Goal: Download file/media

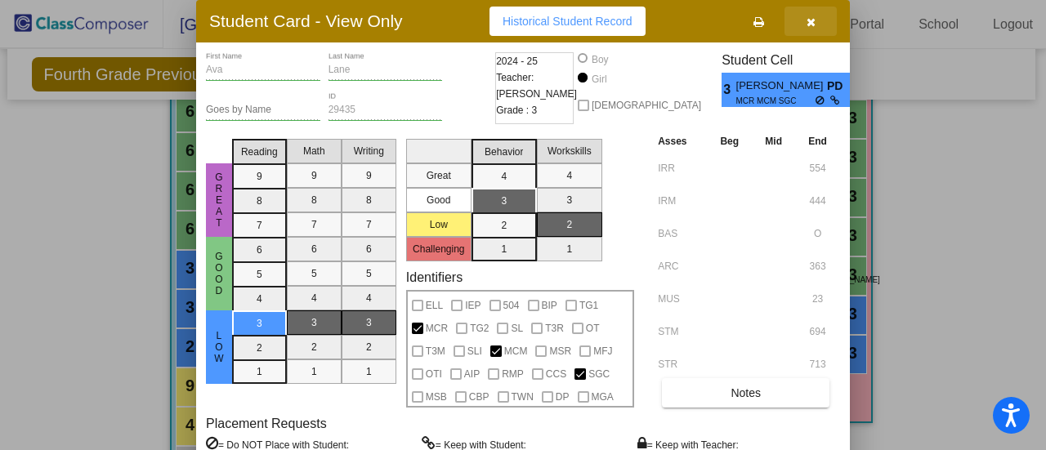
click at [812, 17] on icon "button" at bounding box center [811, 21] width 9 height 11
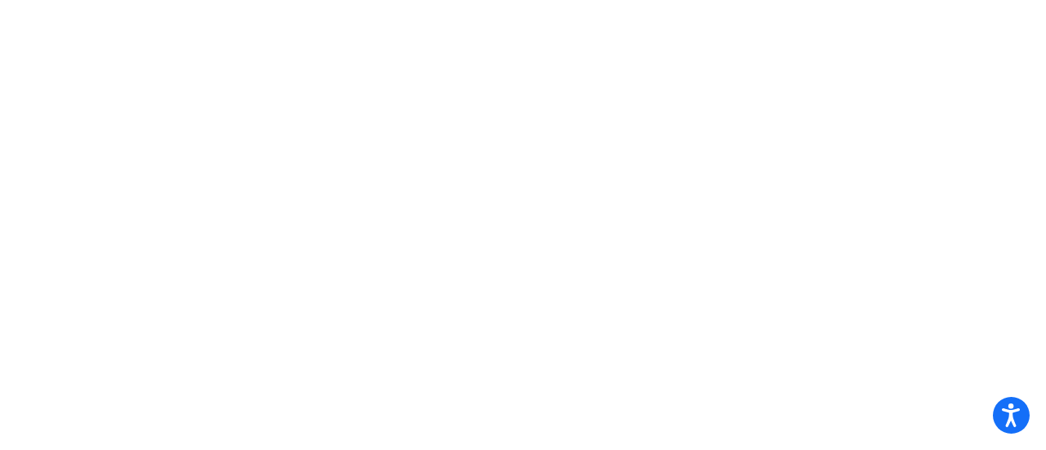
click at [1046, 52] on mat-sidenav-content at bounding box center [523, 225] width 1046 height 450
drag, startPoint x: 1046, startPoint y: 52, endPoint x: 268, endPoint y: 130, distance: 781.4
click at [269, 132] on mat-sidenav-content at bounding box center [523, 225] width 1046 height 450
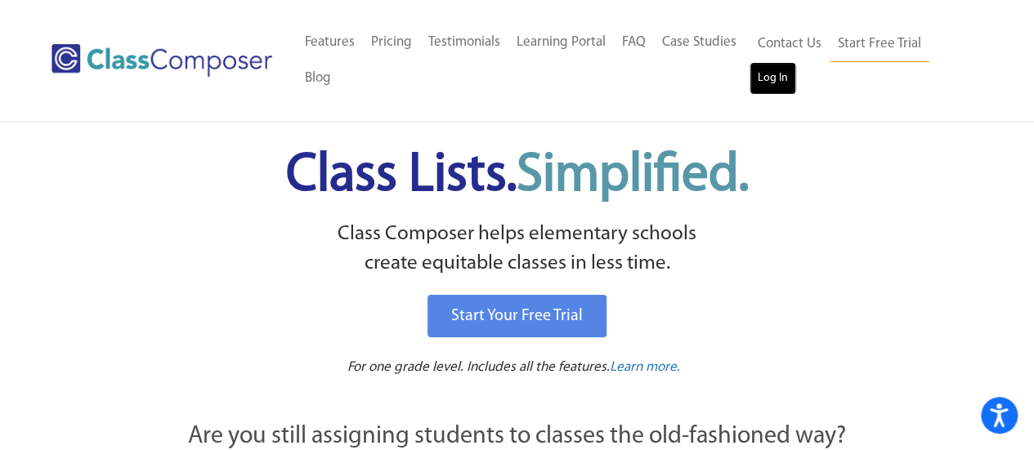
click at [763, 67] on link "Log In" at bounding box center [773, 78] width 47 height 33
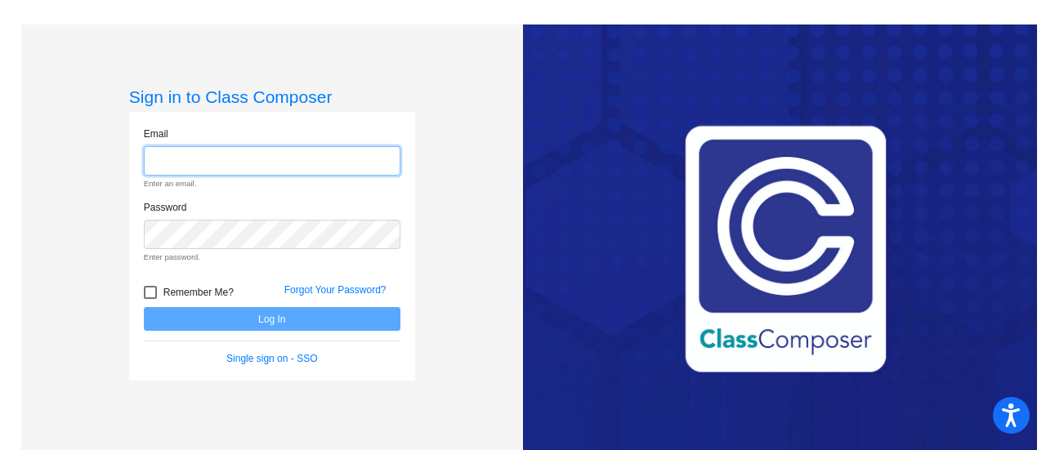
type input "[EMAIL_ADDRESS][PERSON_NAME][DOMAIN_NAME]"
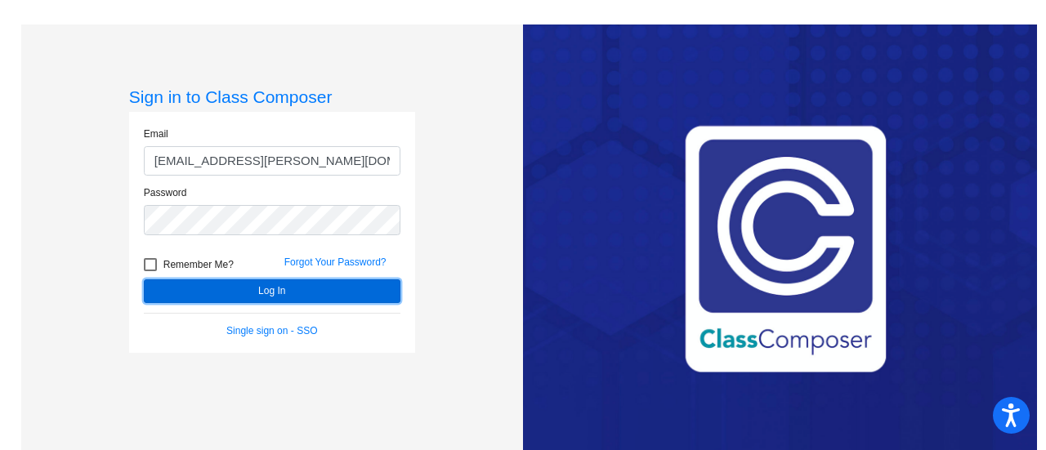
click at [190, 290] on button "Log In" at bounding box center [272, 292] width 257 height 24
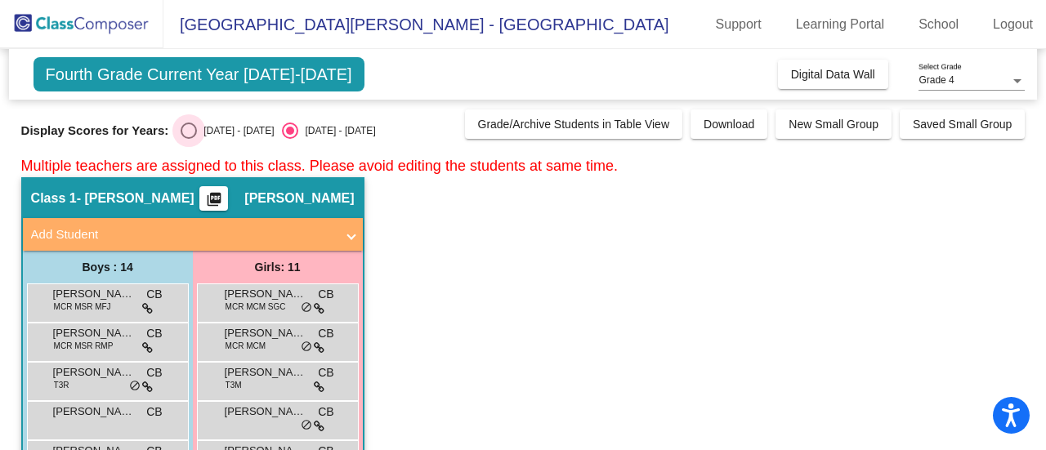
click at [195, 127] on div "Select an option" at bounding box center [189, 131] width 16 height 16
click at [189, 139] on input "2024 - 2025" at bounding box center [188, 139] width 1 height 1
radio input "true"
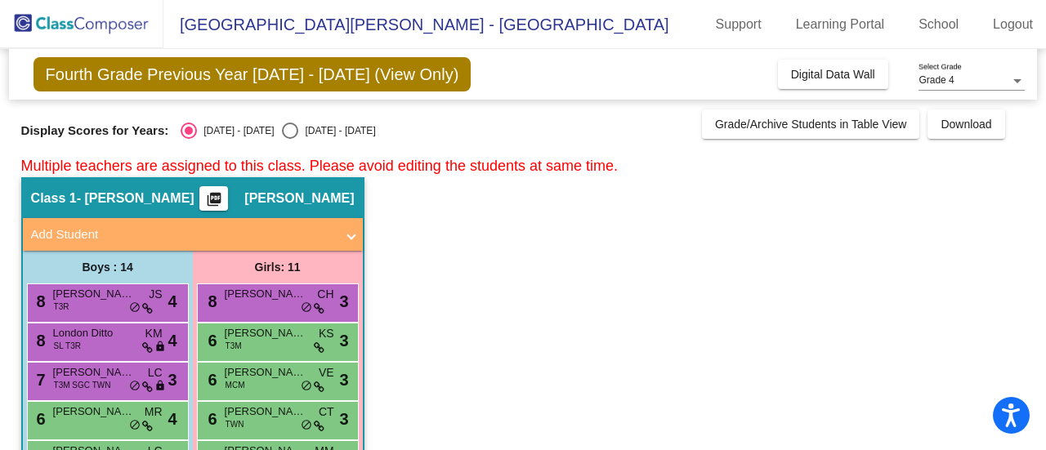
click at [224, 201] on mat-icon "picture_as_pdf" at bounding box center [214, 202] width 20 height 23
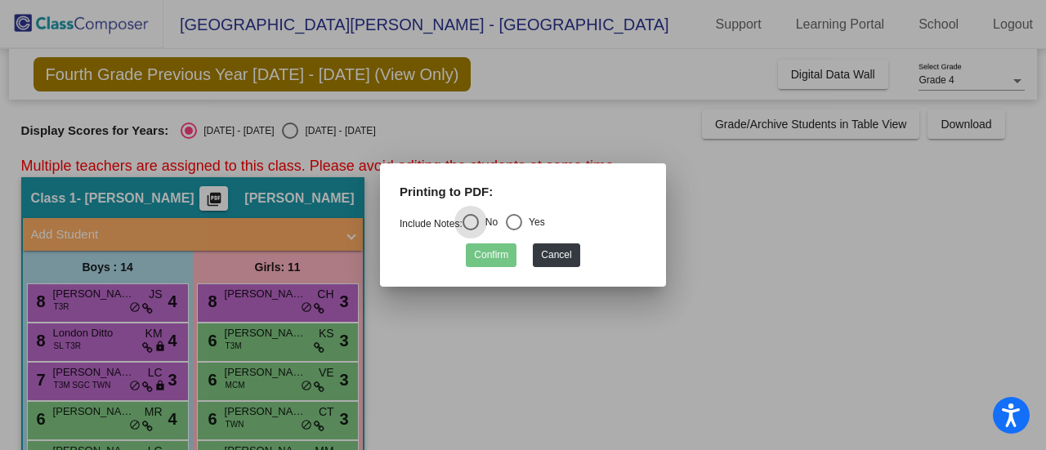
click at [522, 225] on div "Select an option" at bounding box center [514, 222] width 16 height 16
click at [514, 231] on input "Yes" at bounding box center [513, 231] width 1 height 1
radio input "true"
click at [491, 247] on button "Confirm" at bounding box center [491, 256] width 51 height 24
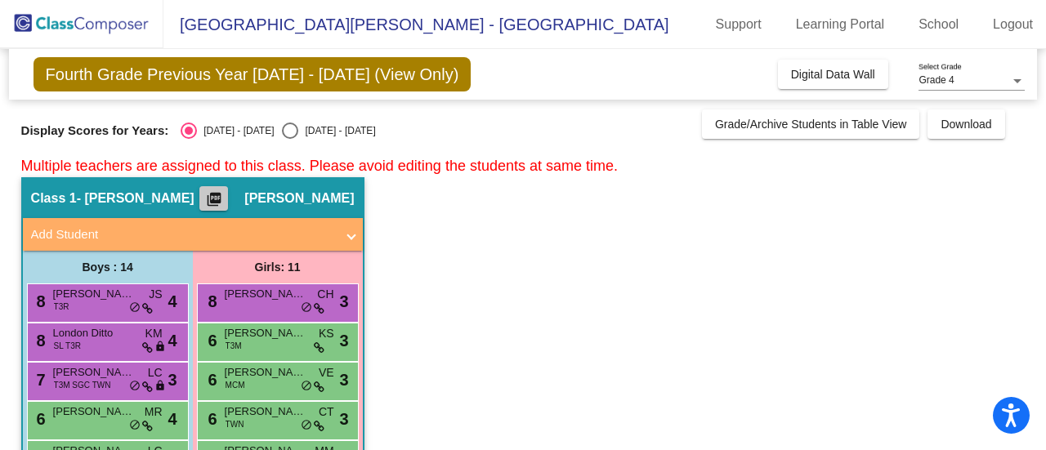
click at [224, 200] on mat-icon "picture_as_pdf" at bounding box center [214, 202] width 20 height 23
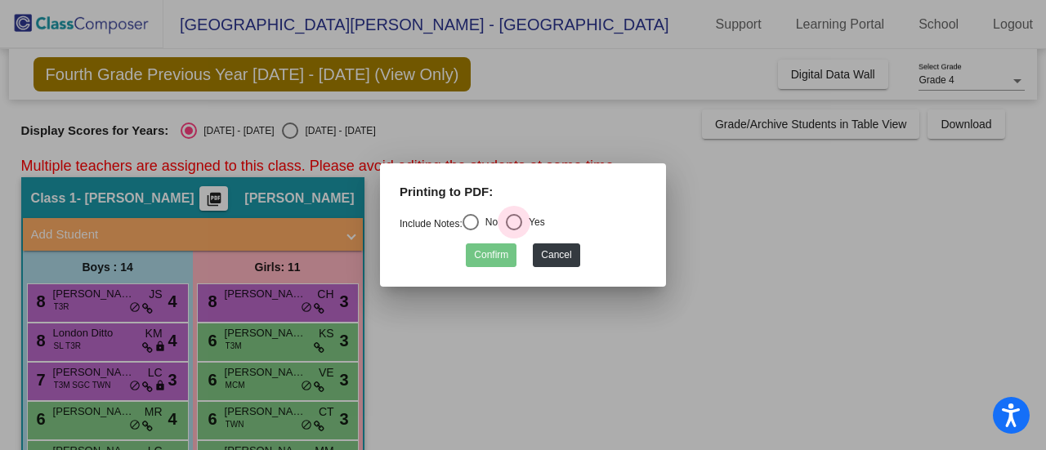
click at [521, 223] on div "Select an option" at bounding box center [514, 222] width 16 height 16
click at [514, 231] on input "Yes" at bounding box center [513, 231] width 1 height 1
radio input "true"
click at [494, 244] on button "Confirm" at bounding box center [491, 256] width 51 height 24
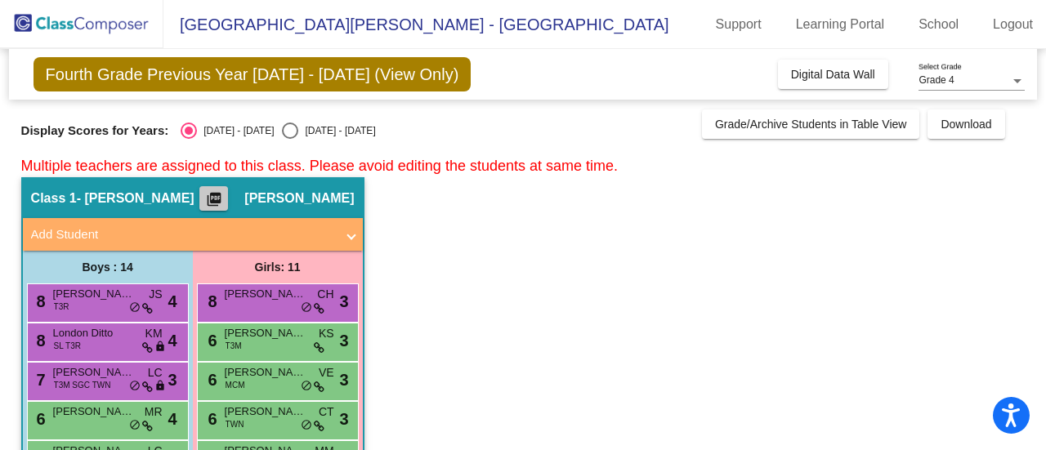
click at [224, 204] on mat-icon "picture_as_pdf" at bounding box center [214, 202] width 20 height 23
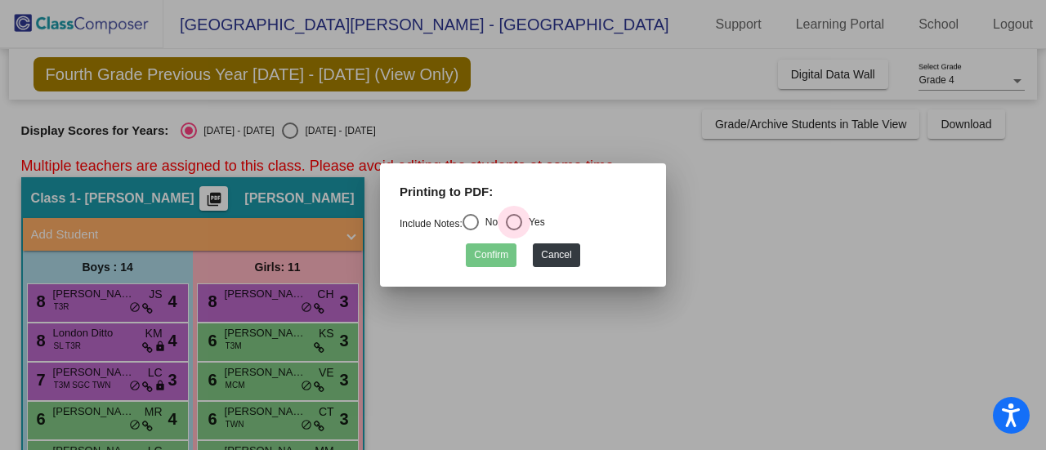
click at [518, 223] on div "Select an option" at bounding box center [514, 222] width 16 height 16
click at [514, 231] on input "Yes" at bounding box center [513, 231] width 1 height 1
radio input "true"
click at [468, 243] on div "Confirm Cancel" at bounding box center [523, 251] width 247 height 32
click at [485, 253] on button "Confirm" at bounding box center [491, 256] width 51 height 24
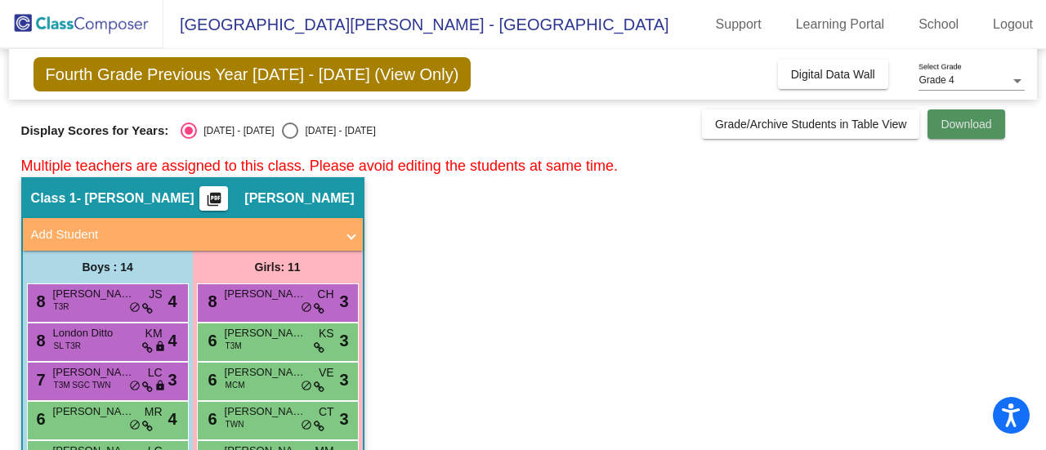
click at [954, 119] on span "Download" at bounding box center [966, 124] width 51 height 13
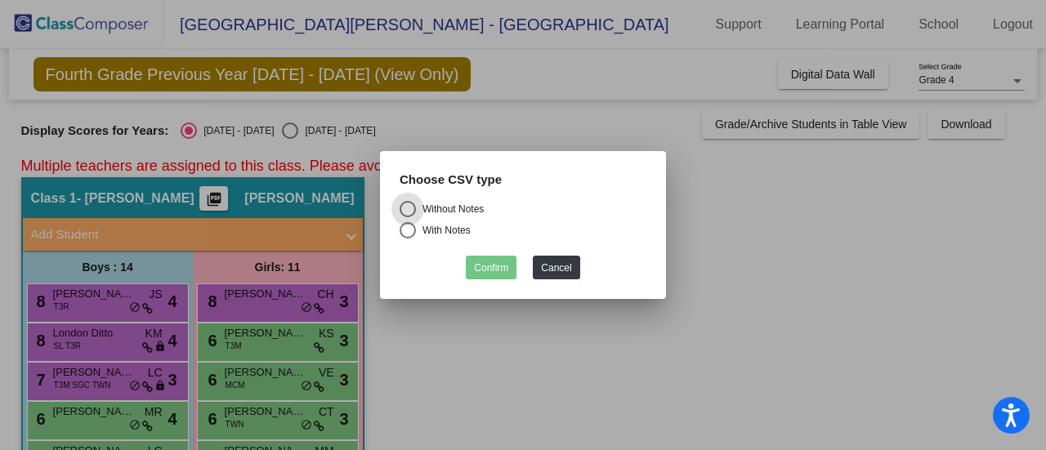
click at [405, 231] on div "Select an option" at bounding box center [408, 230] width 16 height 16
click at [407, 239] on input "With Notes" at bounding box center [407, 239] width 1 height 1
radio input "true"
click at [496, 267] on button "Confirm" at bounding box center [491, 268] width 51 height 24
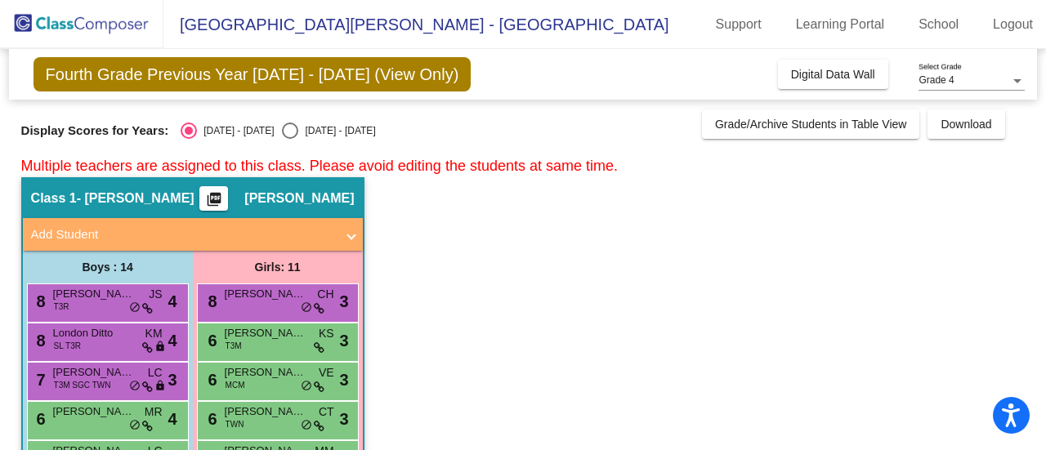
drag, startPoint x: 211, startPoint y: 200, endPoint x: 181, endPoint y: 199, distance: 29.5
click at [181, 199] on div "Class 1 - Bucaro picture_as_pdf Clarence Bucaro" at bounding box center [193, 198] width 340 height 39
click at [213, 198] on mat-icon "picture_as_pdf" at bounding box center [214, 202] width 20 height 23
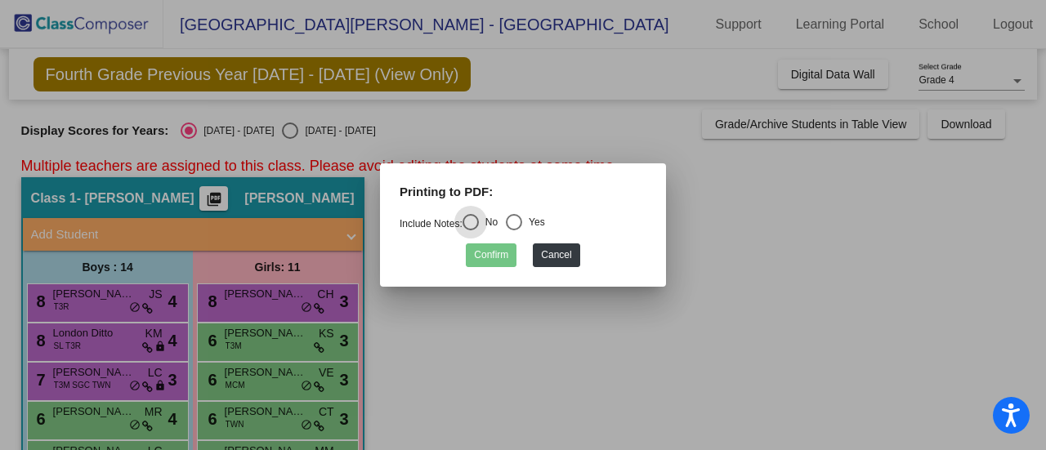
click at [522, 228] on div "Select an option" at bounding box center [514, 222] width 16 height 16
click at [514, 231] on input "Yes" at bounding box center [513, 231] width 1 height 1
radio input "true"
click at [487, 259] on button "Confirm" at bounding box center [491, 256] width 51 height 24
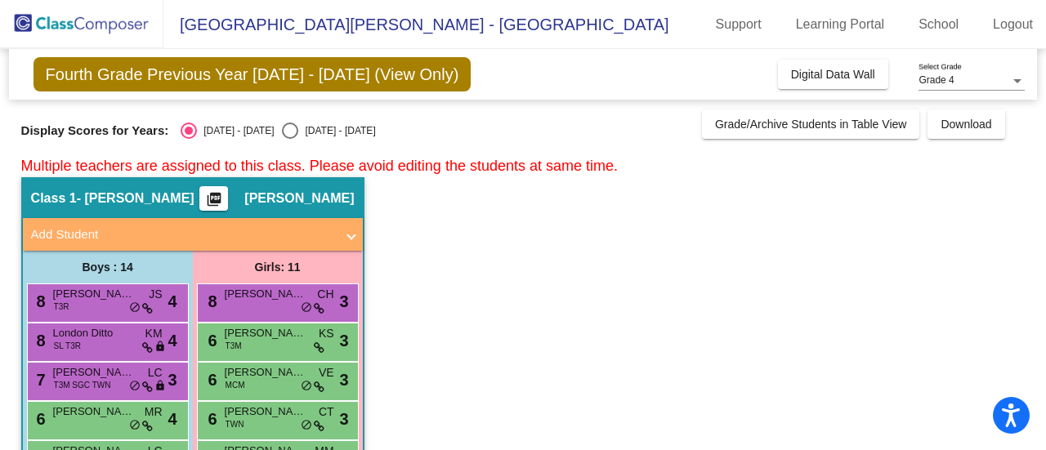
click at [282, 76] on span "Fourth Grade Previous Year 2024 - 2025 (View Only)" at bounding box center [253, 74] width 438 height 34
click at [952, 122] on span "Download" at bounding box center [966, 124] width 51 height 13
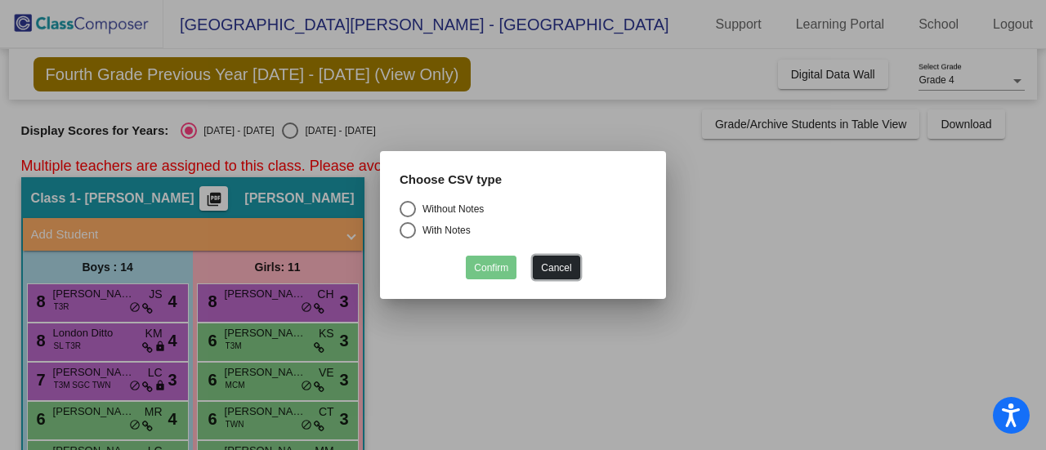
click at [562, 260] on button "Cancel" at bounding box center [556, 268] width 47 height 24
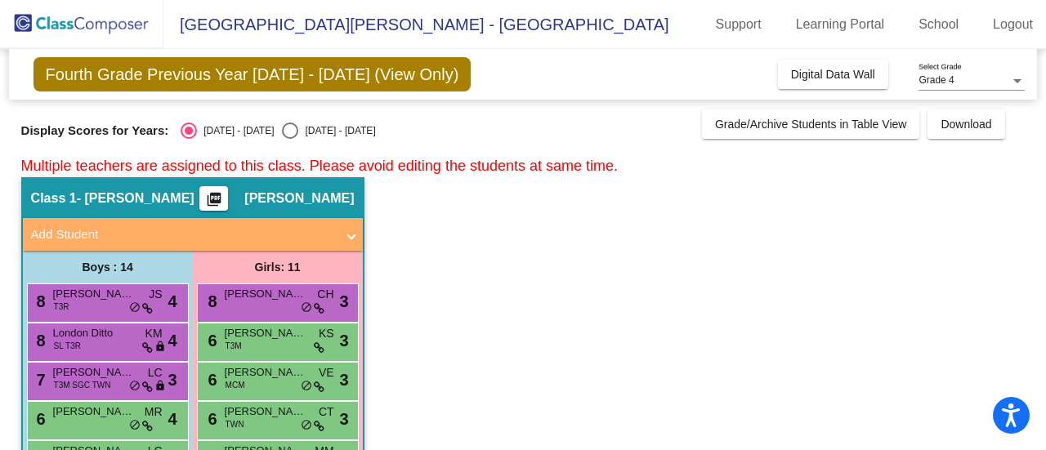
click at [257, 243] on mat-panel-title "Add Student" at bounding box center [183, 235] width 304 height 19
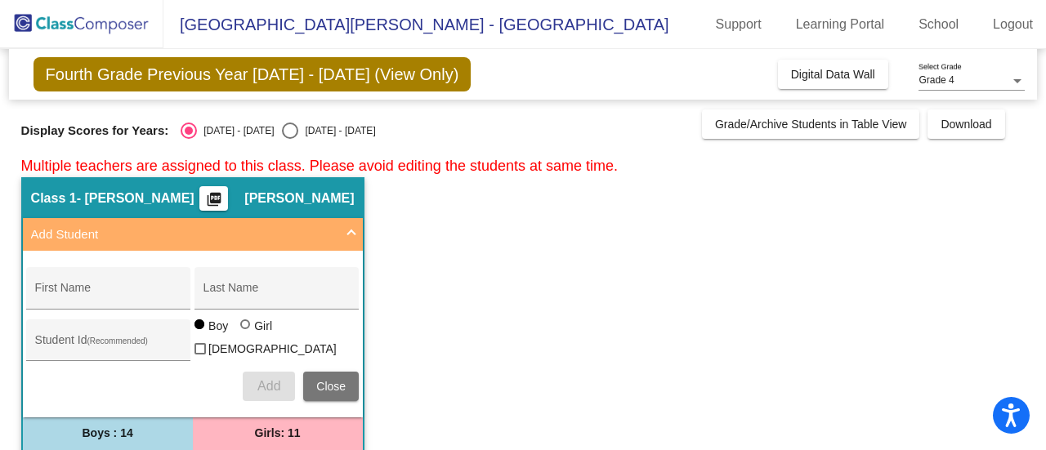
click at [282, 136] on div "Select an option" at bounding box center [290, 131] width 16 height 16
click at [289, 139] on input "2025 - 2026" at bounding box center [289, 139] width 1 height 1
radio input "true"
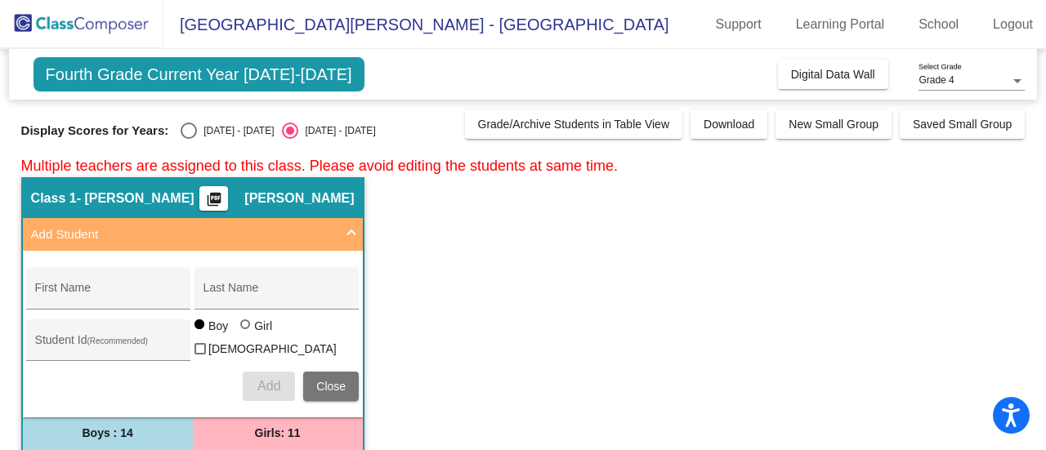
click at [184, 130] on div "Select an option" at bounding box center [189, 131] width 16 height 16
click at [188, 139] on input "2024 - 2025" at bounding box center [188, 139] width 1 height 1
radio input "true"
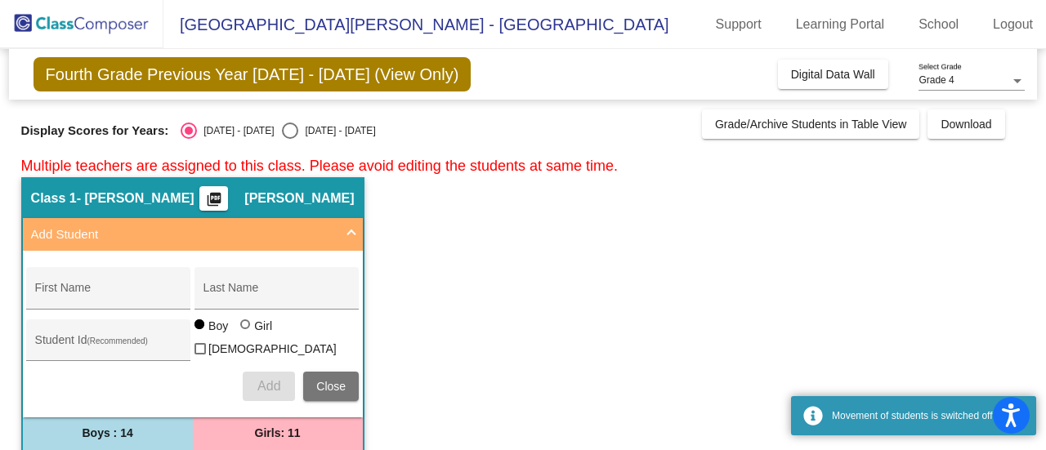
click at [338, 380] on span "Close" at bounding box center [330, 386] width 29 height 13
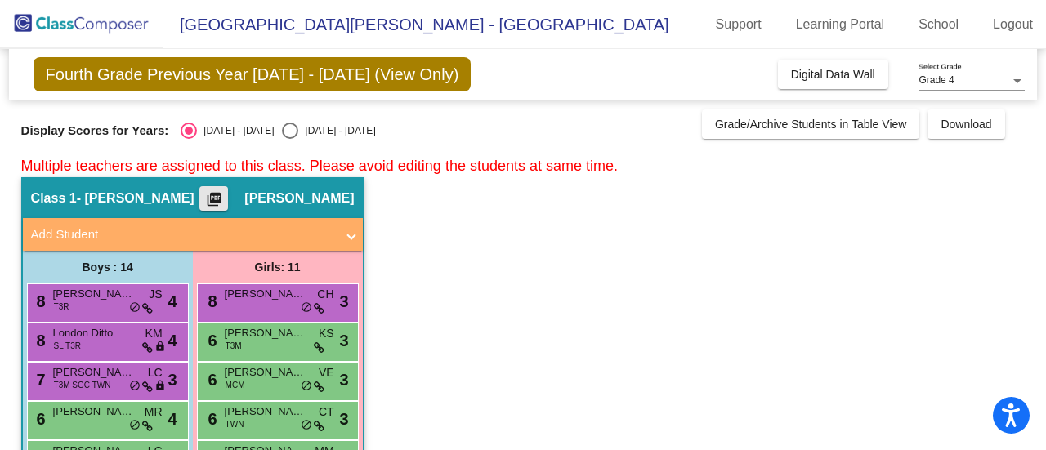
click at [217, 202] on mat-icon "picture_as_pdf" at bounding box center [214, 202] width 20 height 23
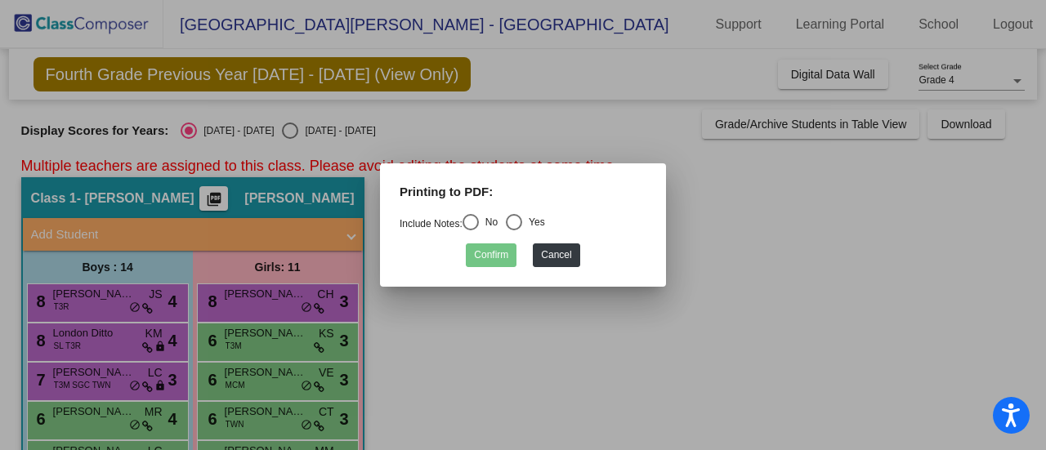
click at [478, 226] on div "Select an option" at bounding box center [471, 222] width 16 height 16
click at [471, 231] on input "No" at bounding box center [470, 231] width 1 height 1
radio input "true"
click at [491, 255] on button "Confirm" at bounding box center [491, 256] width 51 height 24
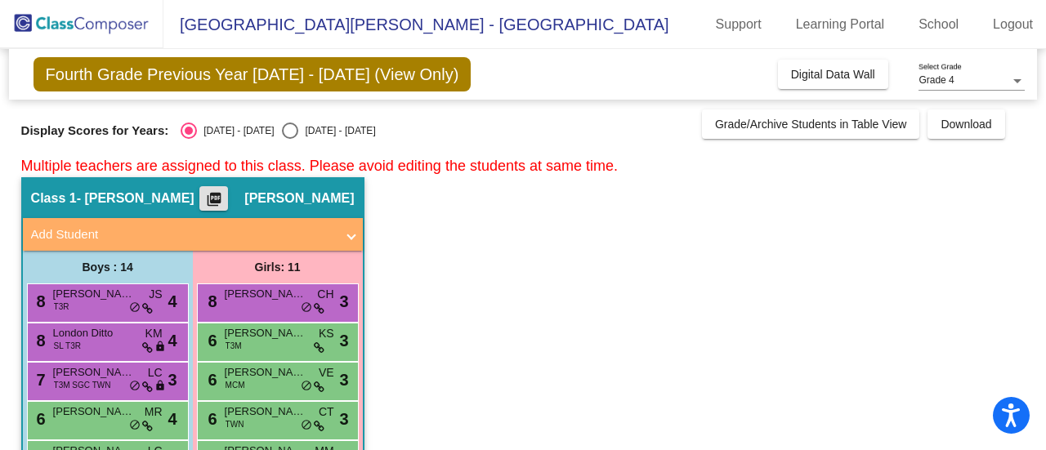
click at [224, 191] on mat-icon "picture_as_pdf" at bounding box center [214, 202] width 20 height 23
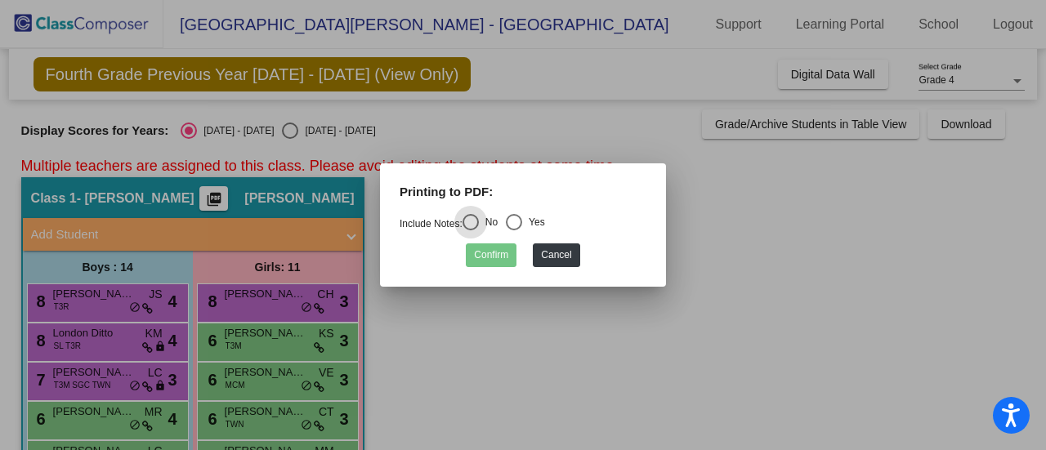
click at [518, 223] on div "Select an option" at bounding box center [514, 222] width 16 height 16
click at [514, 231] on input "Yes" at bounding box center [513, 231] width 1 height 1
radio input "true"
click at [497, 247] on button "Confirm" at bounding box center [491, 256] width 51 height 24
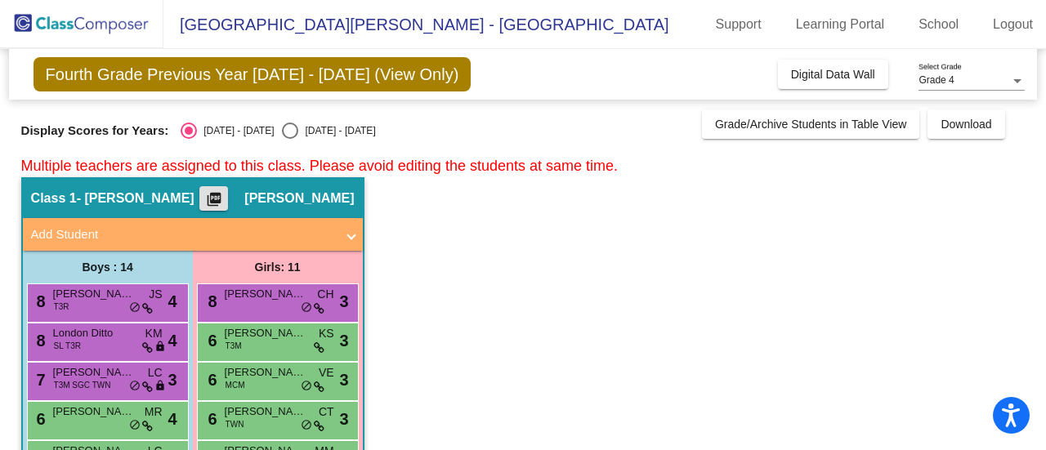
click at [224, 195] on mat-icon "picture_as_pdf" at bounding box center [214, 202] width 20 height 23
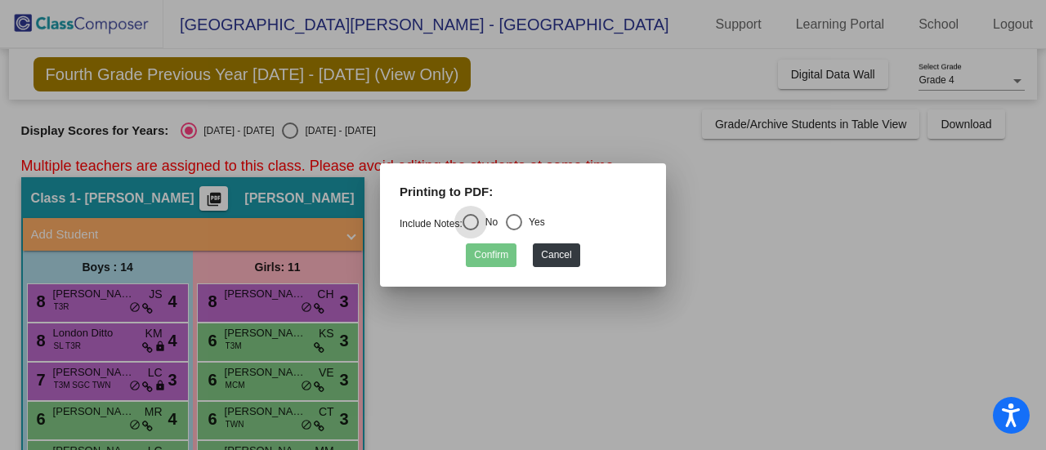
click at [516, 222] on div "Select an option" at bounding box center [514, 222] width 16 height 16
click at [514, 231] on input "Yes" at bounding box center [513, 231] width 1 height 1
radio input "true"
click at [491, 256] on button "Confirm" at bounding box center [491, 256] width 51 height 24
